Goal: Check status: Check status

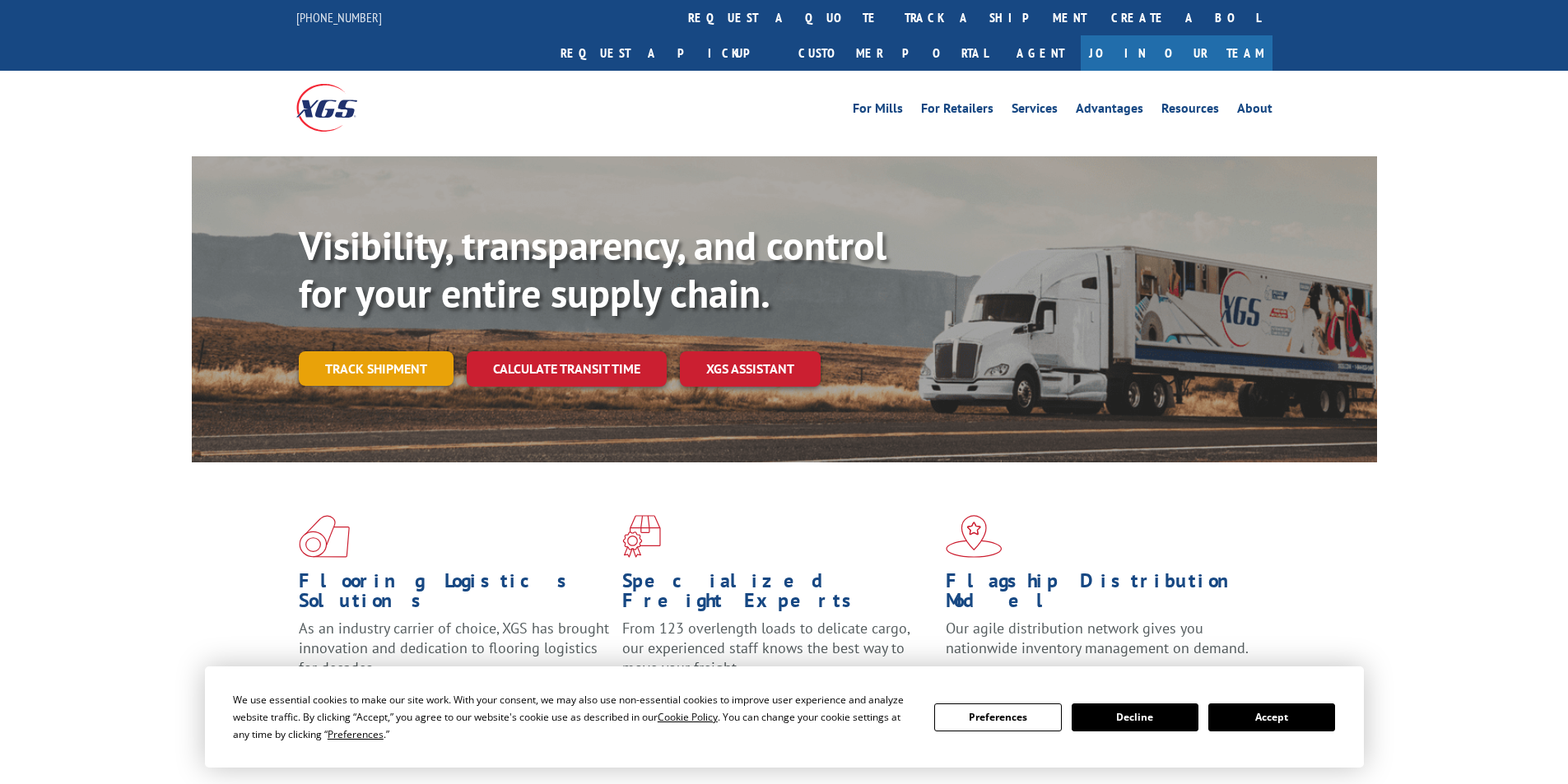
click at [368, 351] on link "Track shipment" at bounding box center [377, 368] width 155 height 34
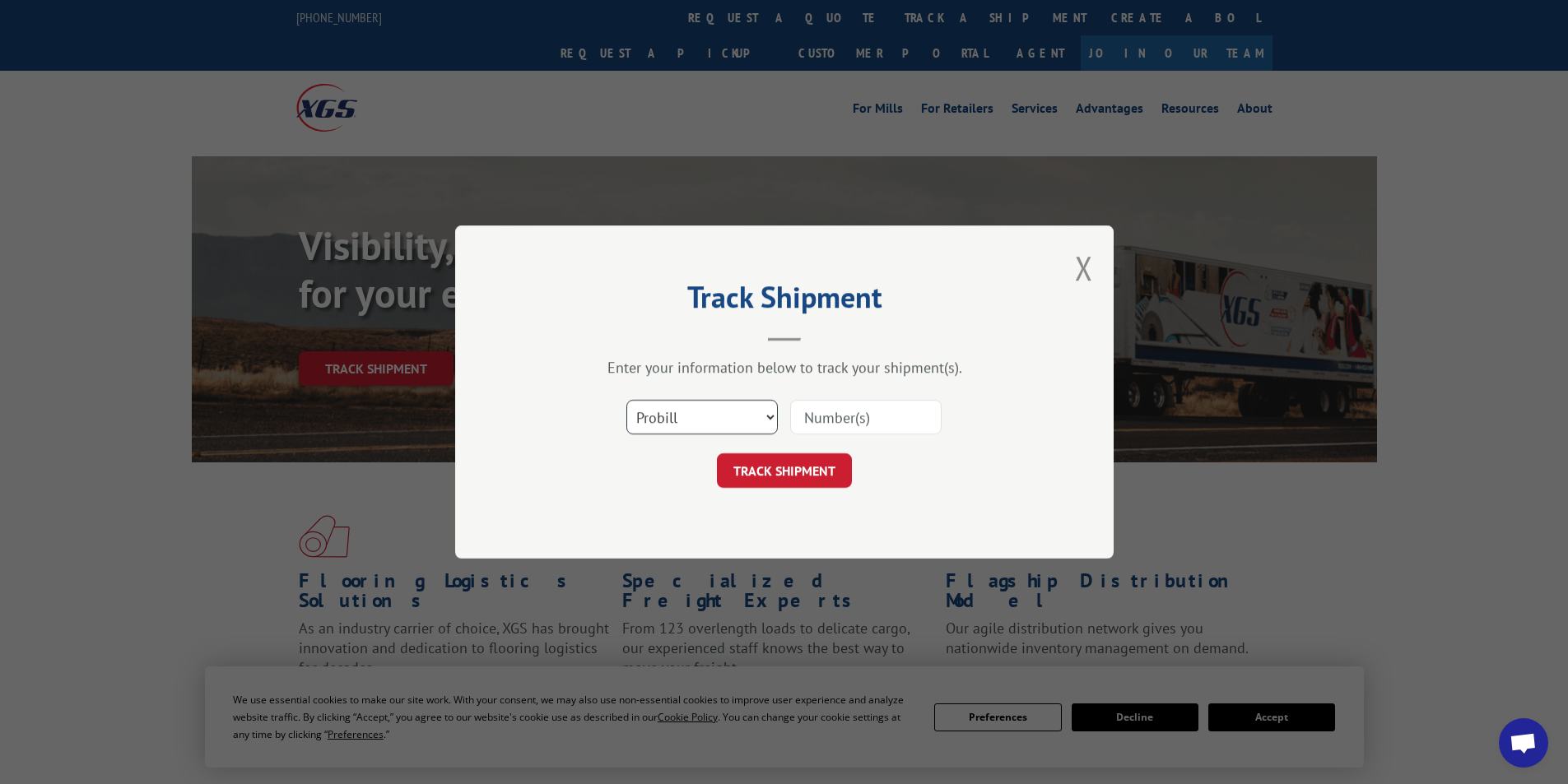
click at [772, 420] on select "Select category... Probill BOL PO" at bounding box center [702, 416] width 151 height 34
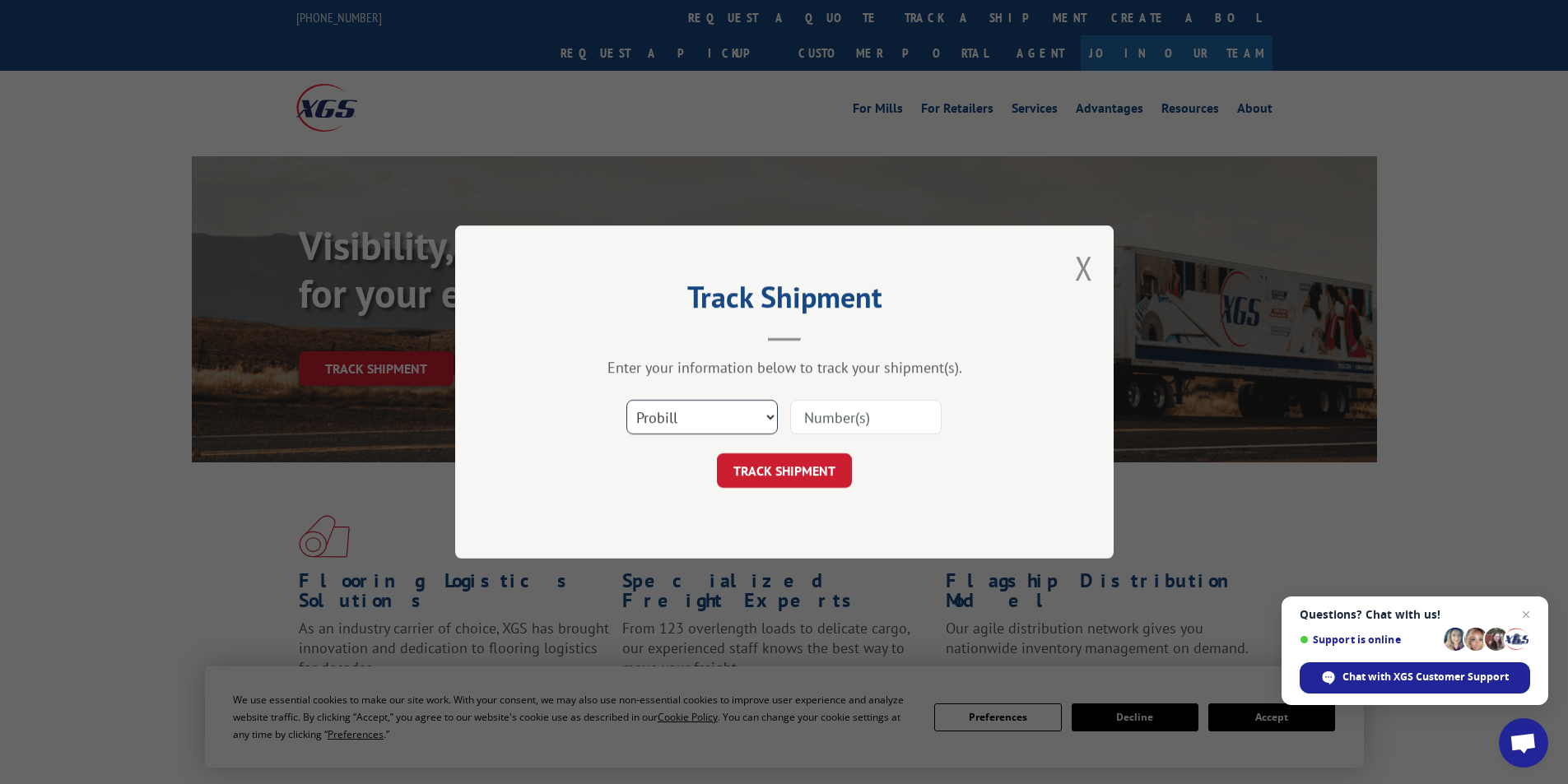
select select "bol"
click at [627, 400] on select "Select category... Probill BOL PO" at bounding box center [702, 416] width 151 height 34
click at [823, 415] on input at bounding box center [866, 416] width 151 height 34
type input "438384"
click button "TRACK SHIPMENT" at bounding box center [784, 469] width 135 height 34
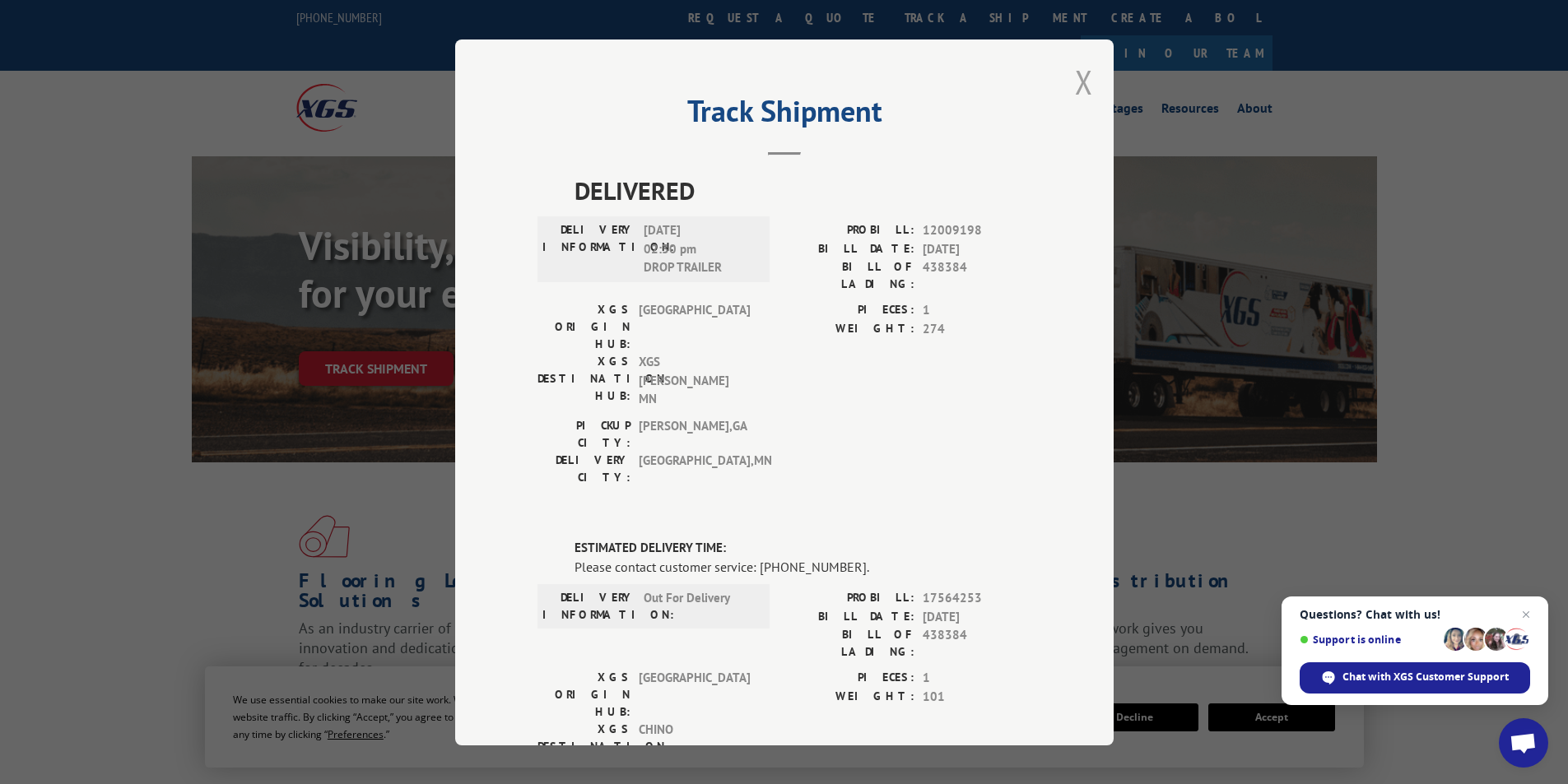
click at [1075, 77] on button "Close modal" at bounding box center [1084, 81] width 18 height 43
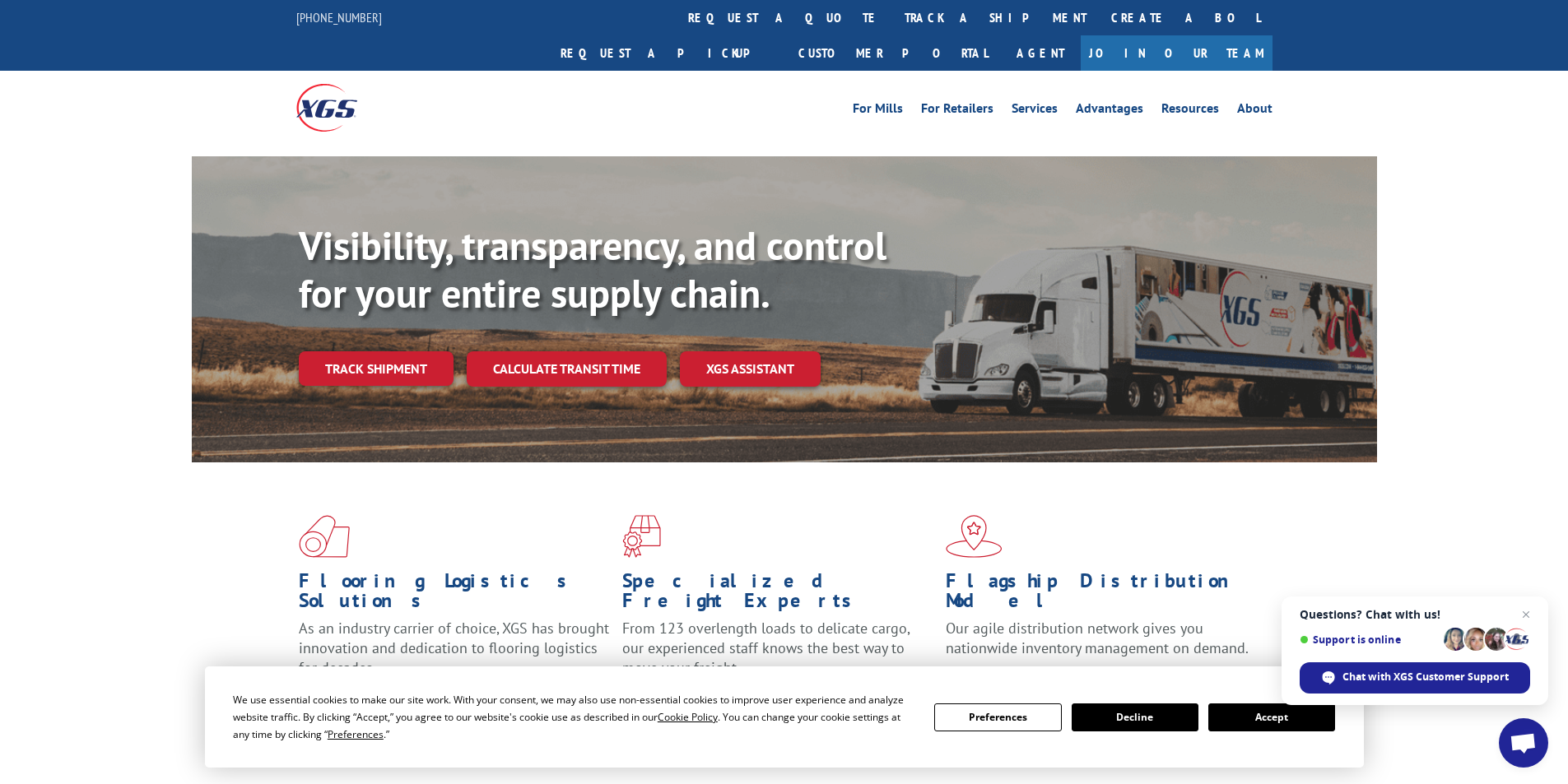
click at [412, 514] on span at bounding box center [461, 536] width 324 height 43
